Goal: Obtain resource: Obtain resource

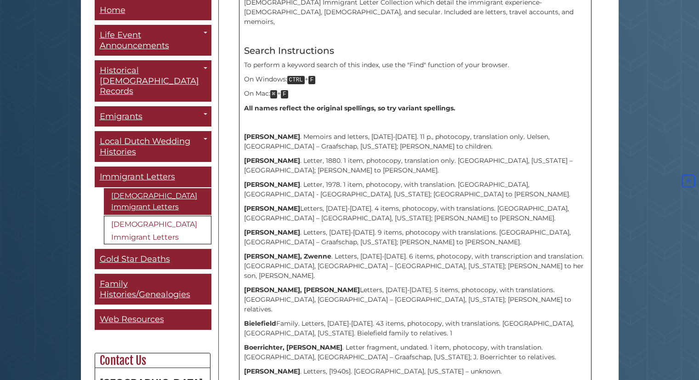
scroll to position [294, 0]
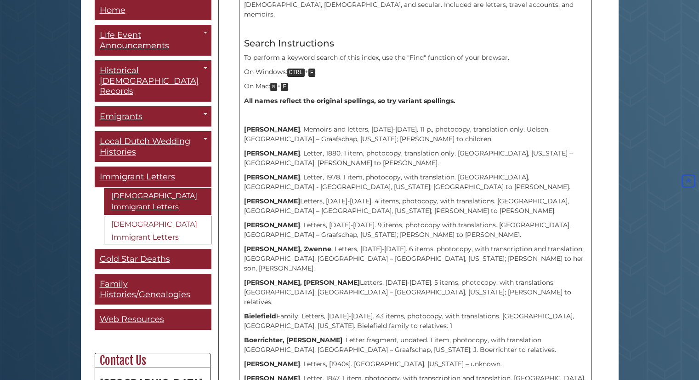
click at [164, 216] on link "[DEMOGRAPHIC_DATA] Immigrant Letters" at bounding box center [158, 230] width 108 height 28
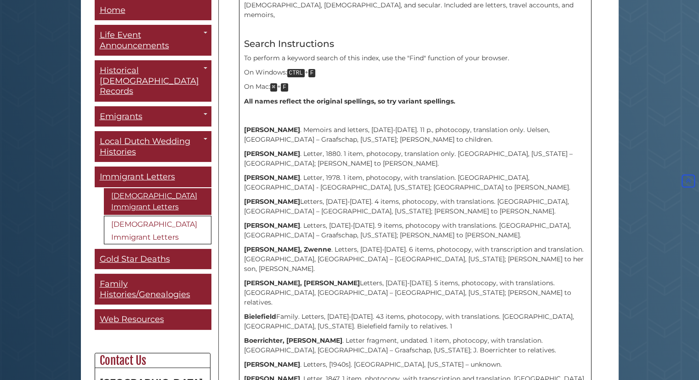
scroll to position [294, 0]
click at [119, 216] on link "[DEMOGRAPHIC_DATA] Immigrant Letters" at bounding box center [158, 230] width 108 height 28
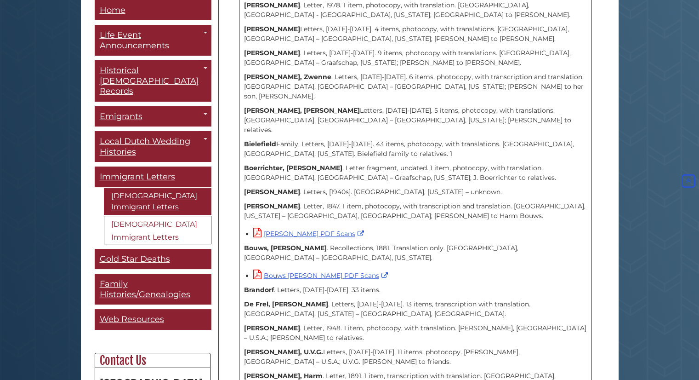
scroll to position [496, 0]
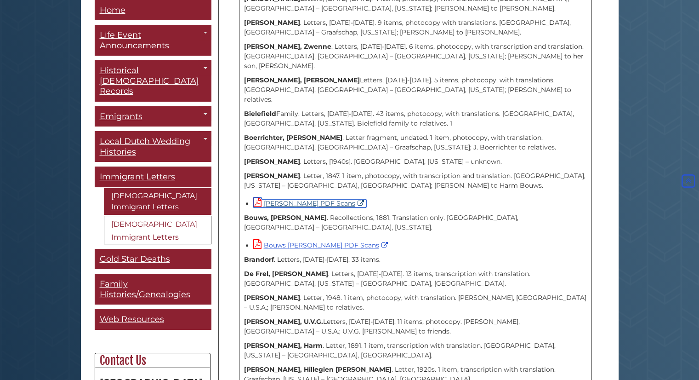
click at [317, 199] on link "[PERSON_NAME] PDF Scans" at bounding box center [309, 203] width 113 height 8
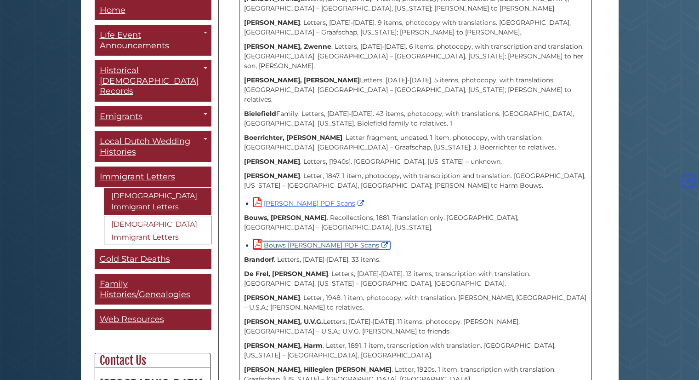
click at [324, 241] on link "Bouws [PERSON_NAME] PDF Scans" at bounding box center [321, 245] width 137 height 8
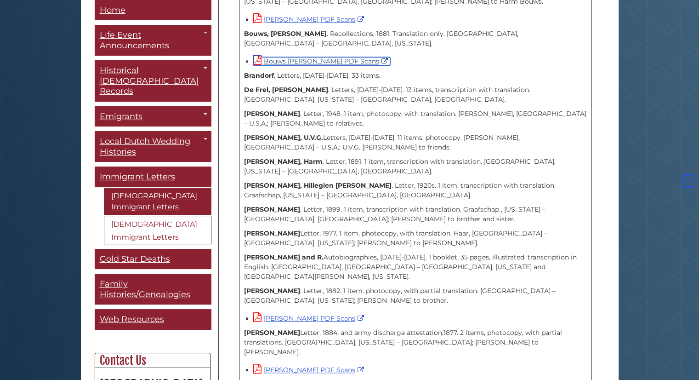
scroll to position [662, 0]
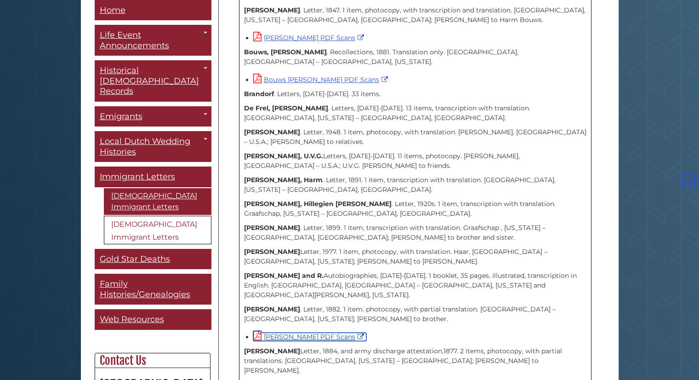
click at [349, 332] on link "[PERSON_NAME] PDF Scans" at bounding box center [309, 336] width 113 height 8
